Goal: Information Seeking & Learning: Learn about a topic

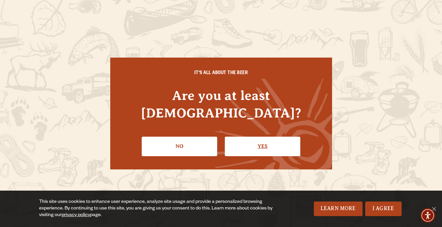
click at [272, 137] on link "Yes" at bounding box center [262, 146] width 75 height 19
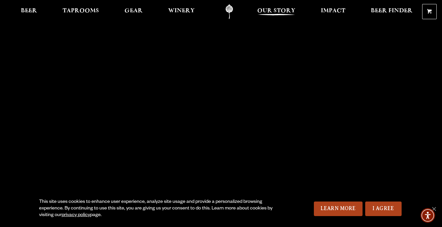
click at [277, 9] on span "Our Story" at bounding box center [276, 10] width 38 height 5
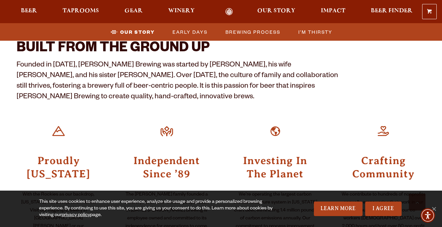
scroll to position [207, 0]
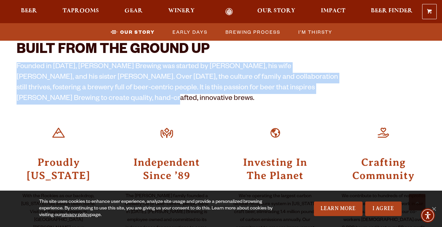
drag, startPoint x: 75, startPoint y: 98, endPoint x: 14, endPoint y: 69, distance: 67.5
copy p "Founded in [DATE], [PERSON_NAME] Brewing was started by [PERSON_NAME], his wife…"
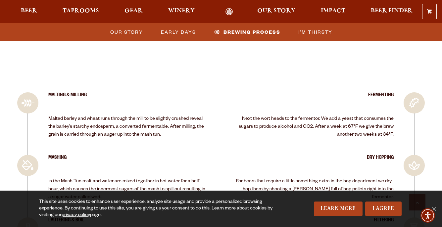
scroll to position [1265, 0]
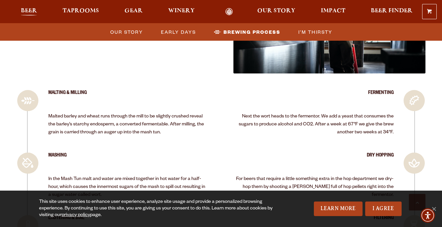
click at [31, 10] on span "Beer" at bounding box center [29, 10] width 16 height 5
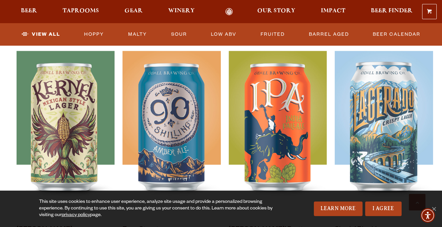
scroll to position [306, 0]
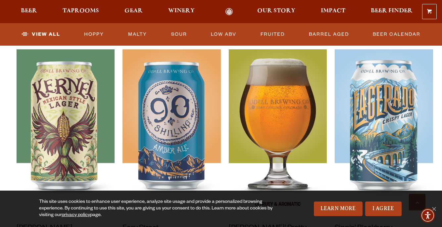
click at [275, 125] on img at bounding box center [278, 132] width 98 height 166
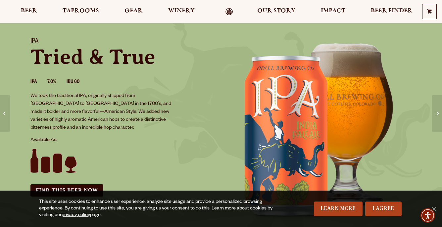
scroll to position [37, 0]
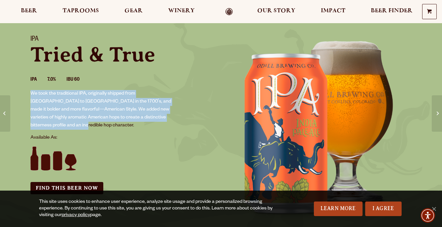
drag, startPoint x: 160, startPoint y: 117, endPoint x: 30, endPoint y: 91, distance: 132.6
click at [29, 92] on div "IPA Tried & True IPA 7.0% IBU 60 We took the traditional IPA, originally shippe…" at bounding box center [122, 114] width 199 height 175
copy p "We took the traditional IPA, originally shipped from England to India in the 17…"
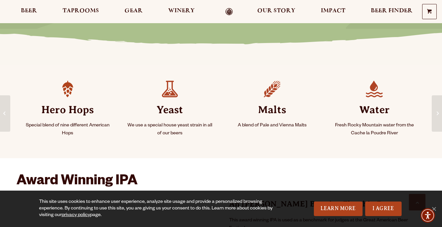
scroll to position [275, 0]
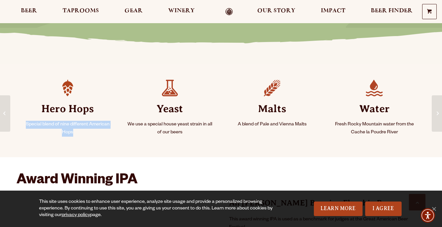
drag, startPoint x: 75, startPoint y: 132, endPoint x: 24, endPoint y: 122, distance: 52.1
click at [24, 122] on li "Hero Hops Special blend of nine different American Hops" at bounding box center [68, 110] width 102 height 77
copy p "Special blend of nine different American Hops"
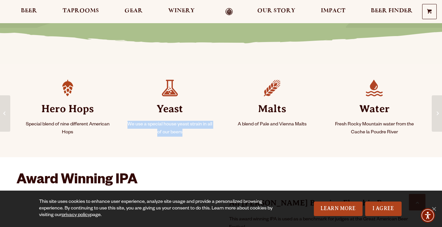
drag, startPoint x: 188, startPoint y: 133, endPoint x: 137, endPoint y: 119, distance: 52.4
click at [137, 120] on li "Yeast We use a special house yeast strain in all of our beers" at bounding box center [170, 110] width 102 height 77
copy li "We use a special house yeast strain in all of our beers"
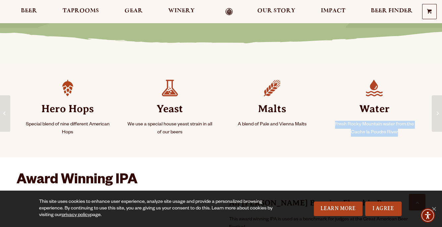
drag, startPoint x: 400, startPoint y: 132, endPoint x: 337, endPoint y: 125, distance: 63.3
click at [337, 125] on p "Fresh Rocky Mountain water from the Cache la Poudre River" at bounding box center [374, 129] width 86 height 16
copy p "resh Rocky Mountain water from the Cache la Poudre River"
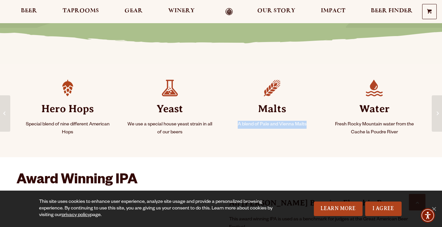
drag, startPoint x: 307, startPoint y: 124, endPoint x: 238, endPoint y: 125, distance: 68.6
click at [238, 125] on p "A blend of Pale and Vienna Malts" at bounding box center [272, 125] width 86 height 8
copy p "A blend of Pale and Vienna Malts"
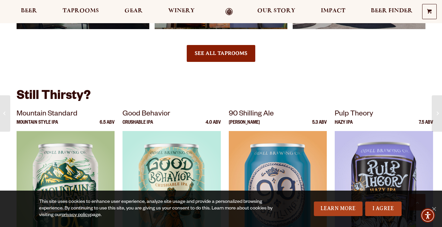
scroll to position [826, 0]
